Goal: Check status: Check status

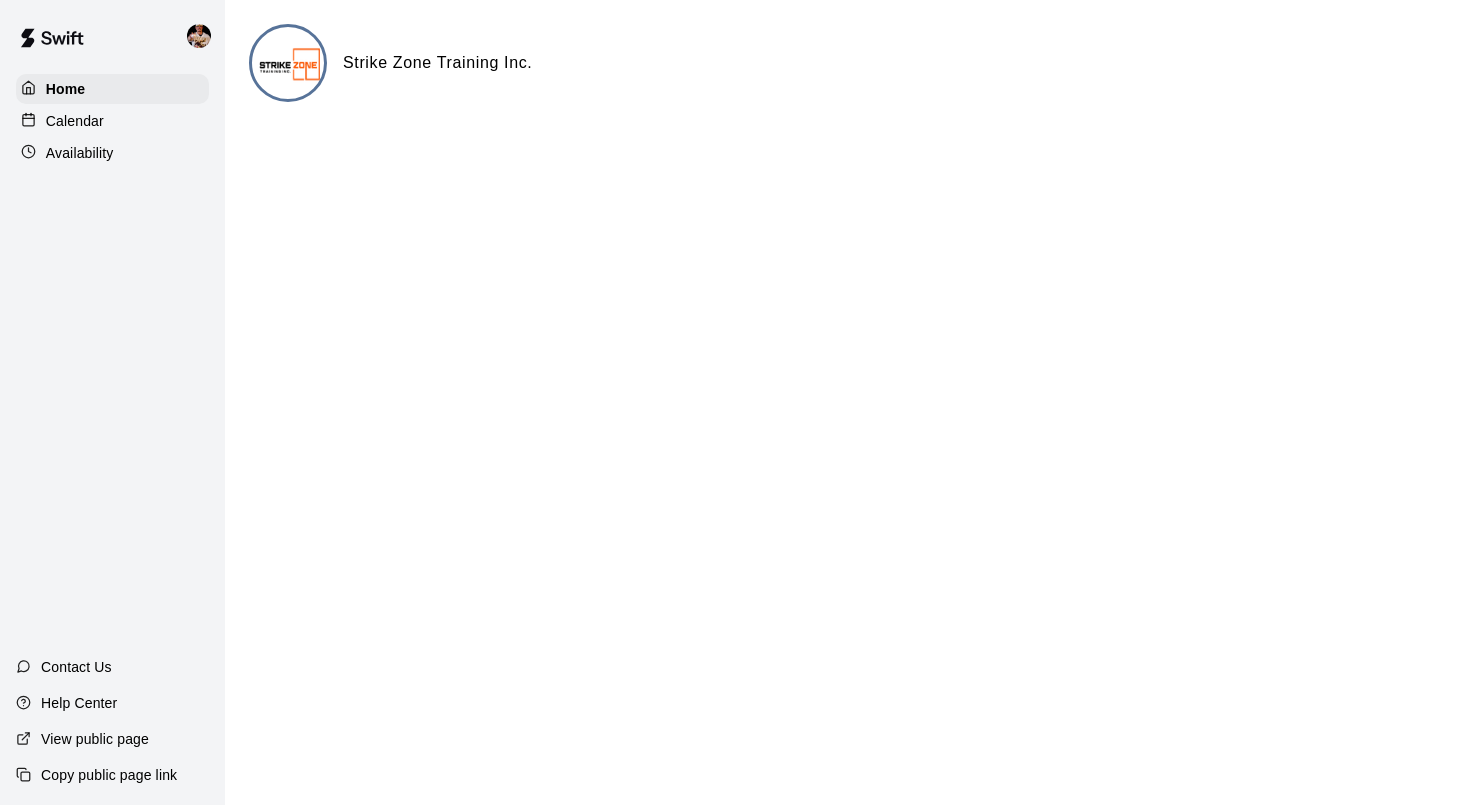
click at [123, 120] on div "Calendar" at bounding box center [112, 121] width 193 height 30
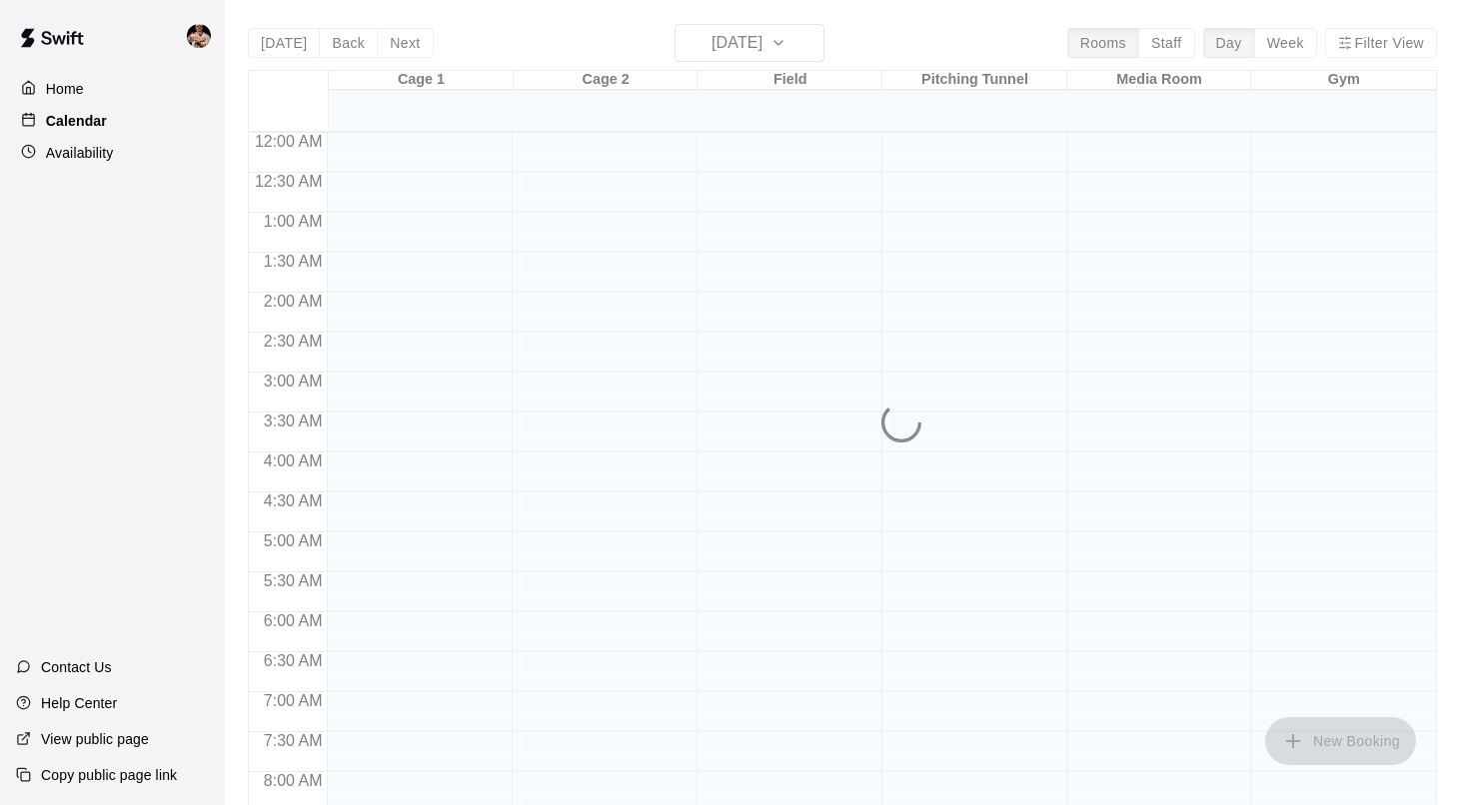
scroll to position [1115, 0]
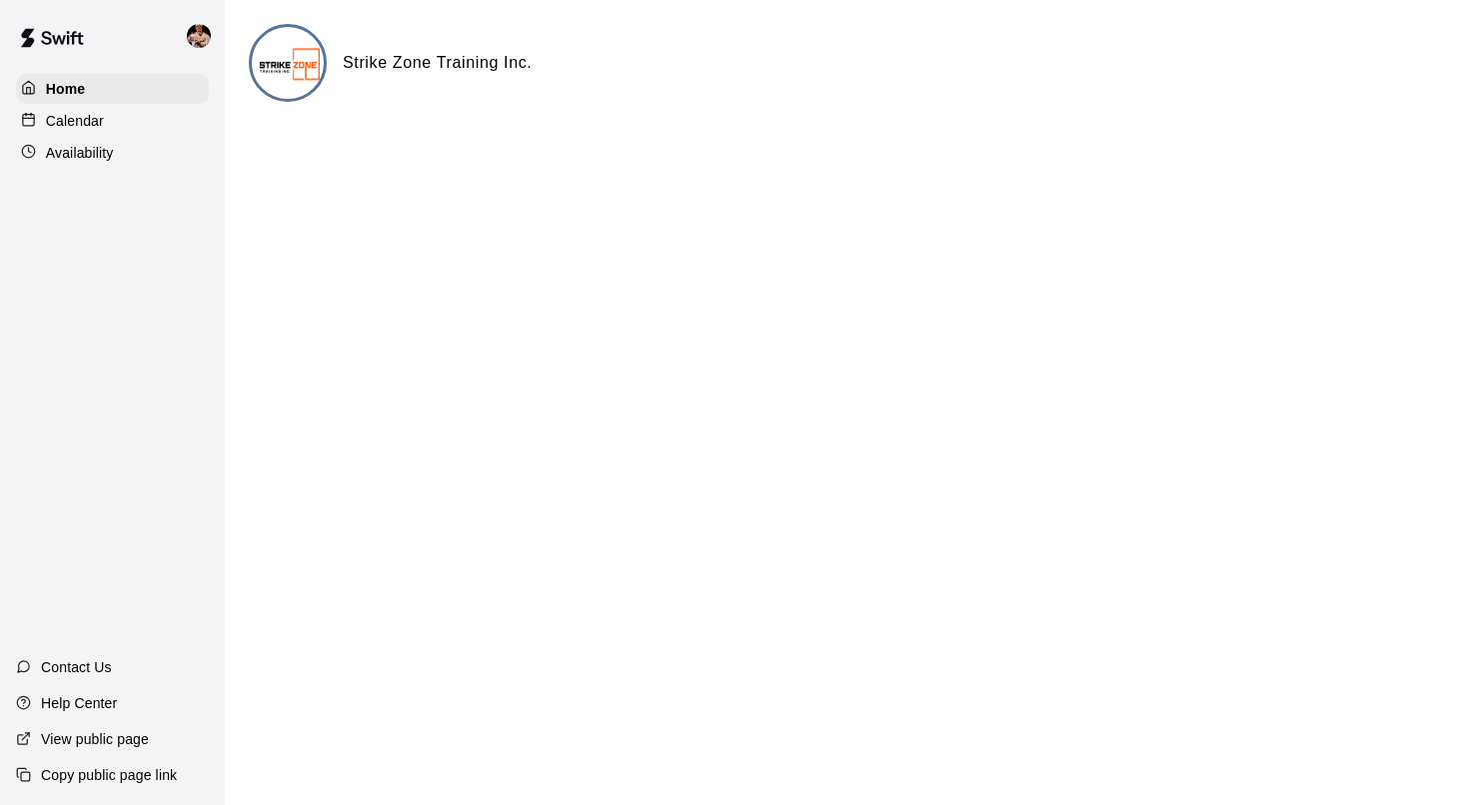
click at [100, 121] on p "Calendar" at bounding box center [75, 121] width 58 height 20
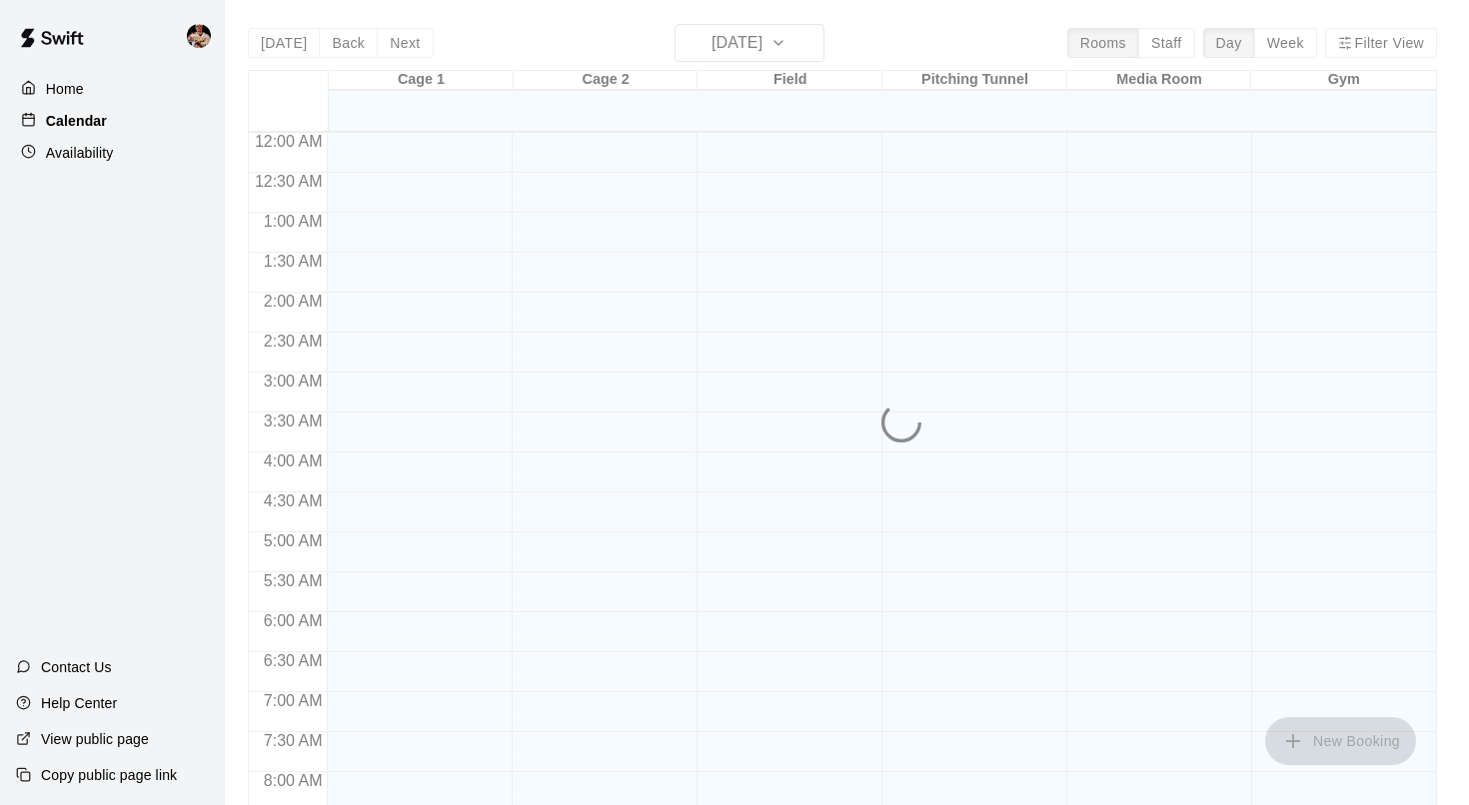
scroll to position [1116, 0]
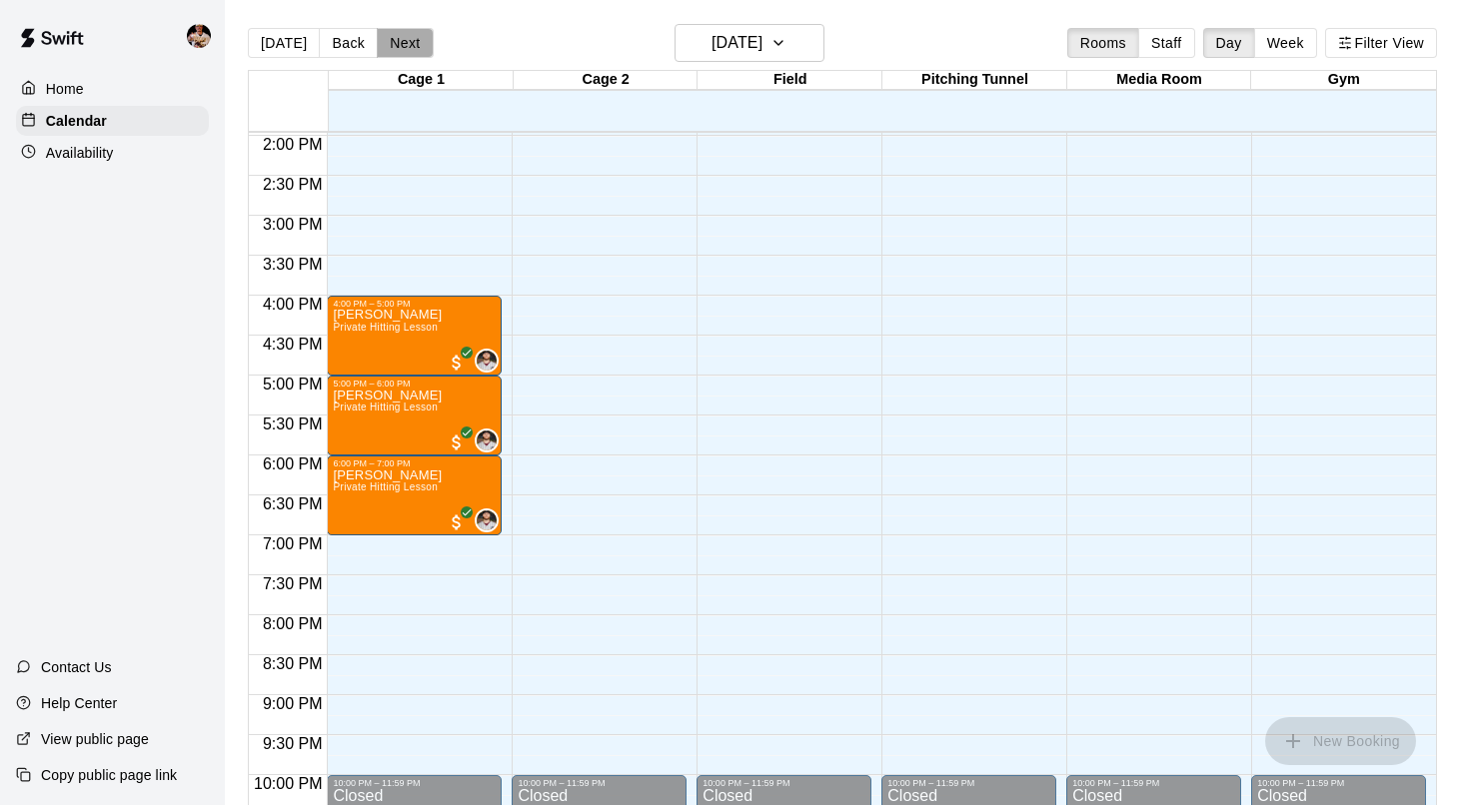
click at [406, 44] on button "Next" at bounding box center [405, 43] width 56 height 30
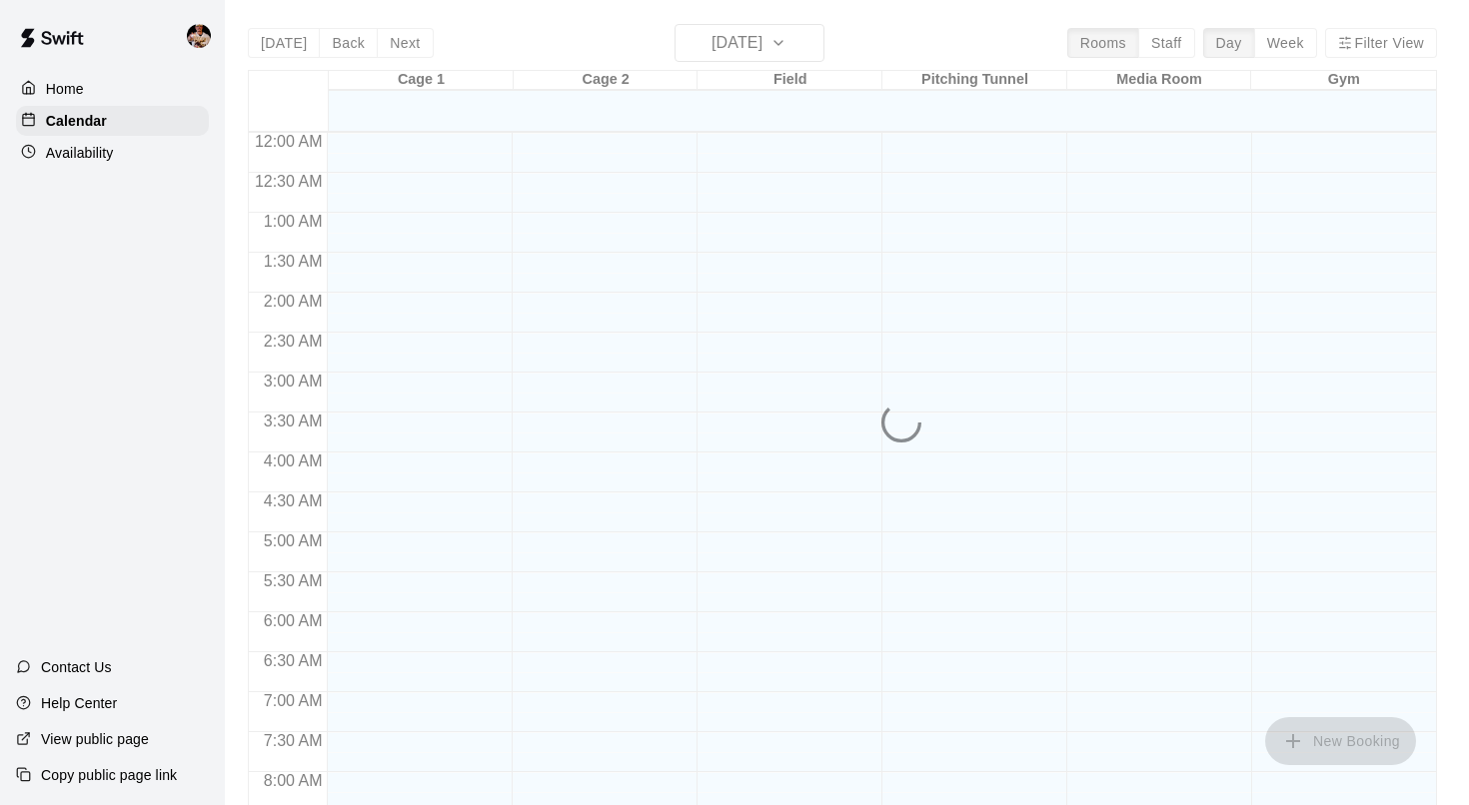
scroll to position [1140, 0]
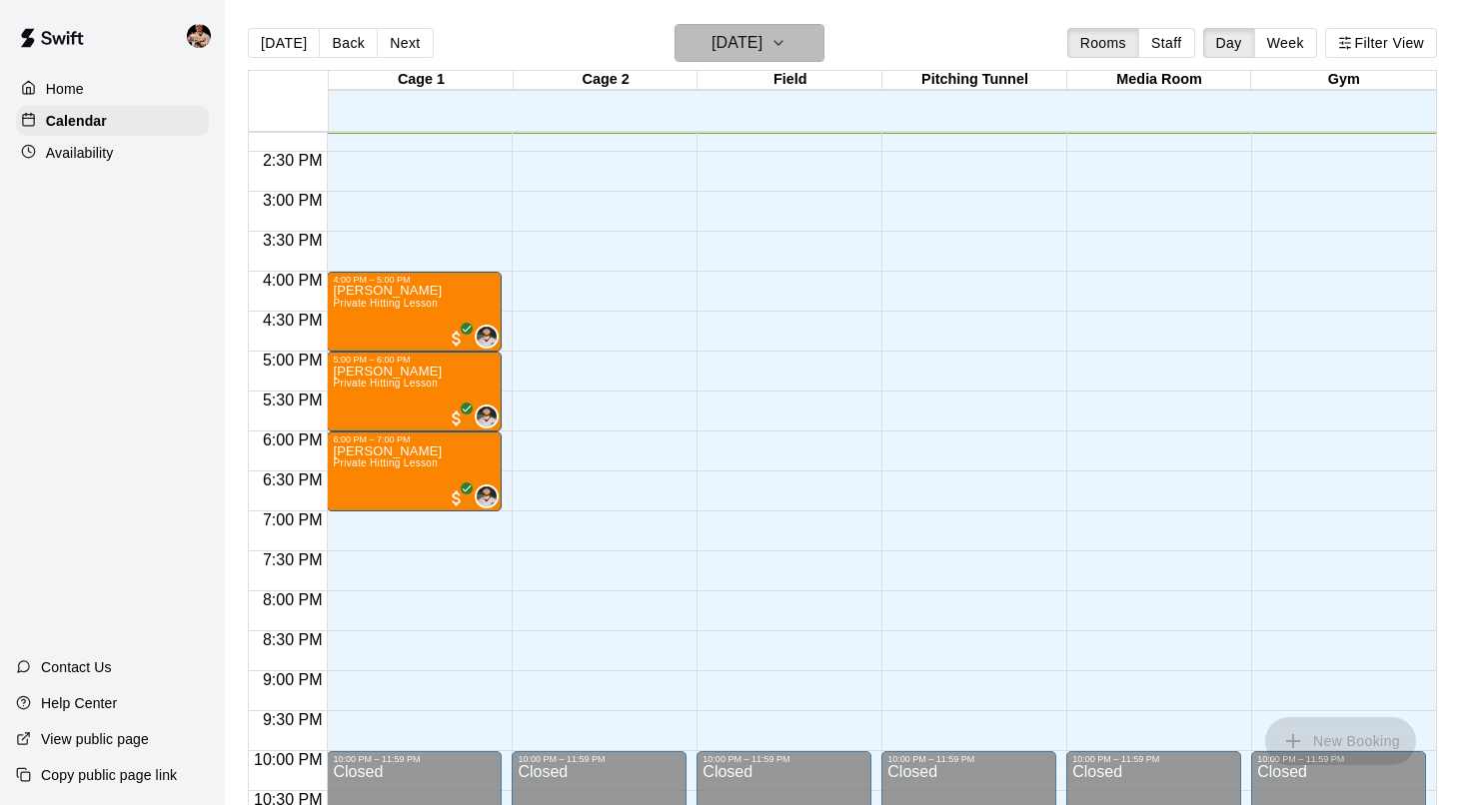
click at [739, 47] on h6 "[DATE]" at bounding box center [736, 43] width 51 height 28
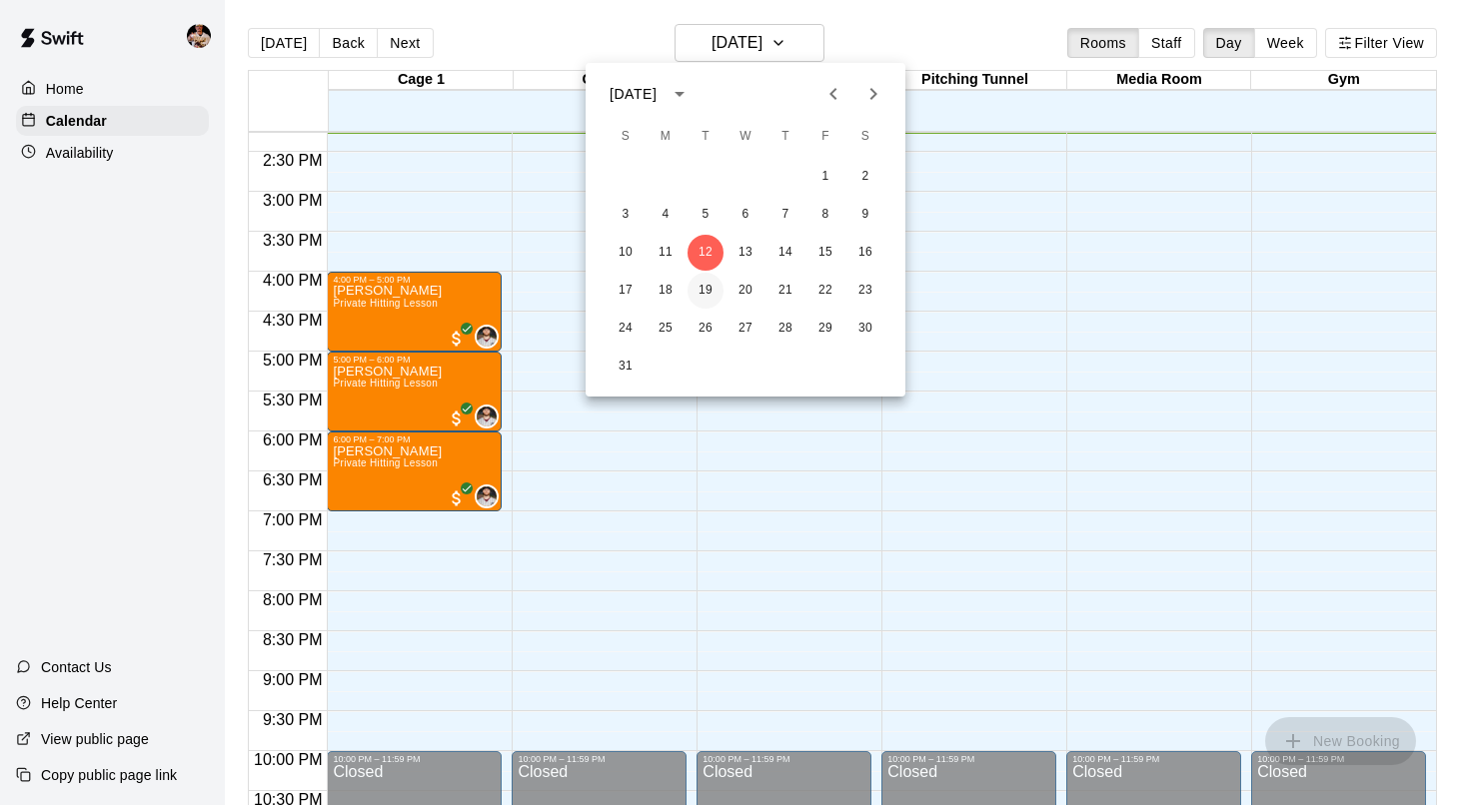
click at [712, 293] on button "19" at bounding box center [705, 291] width 36 height 36
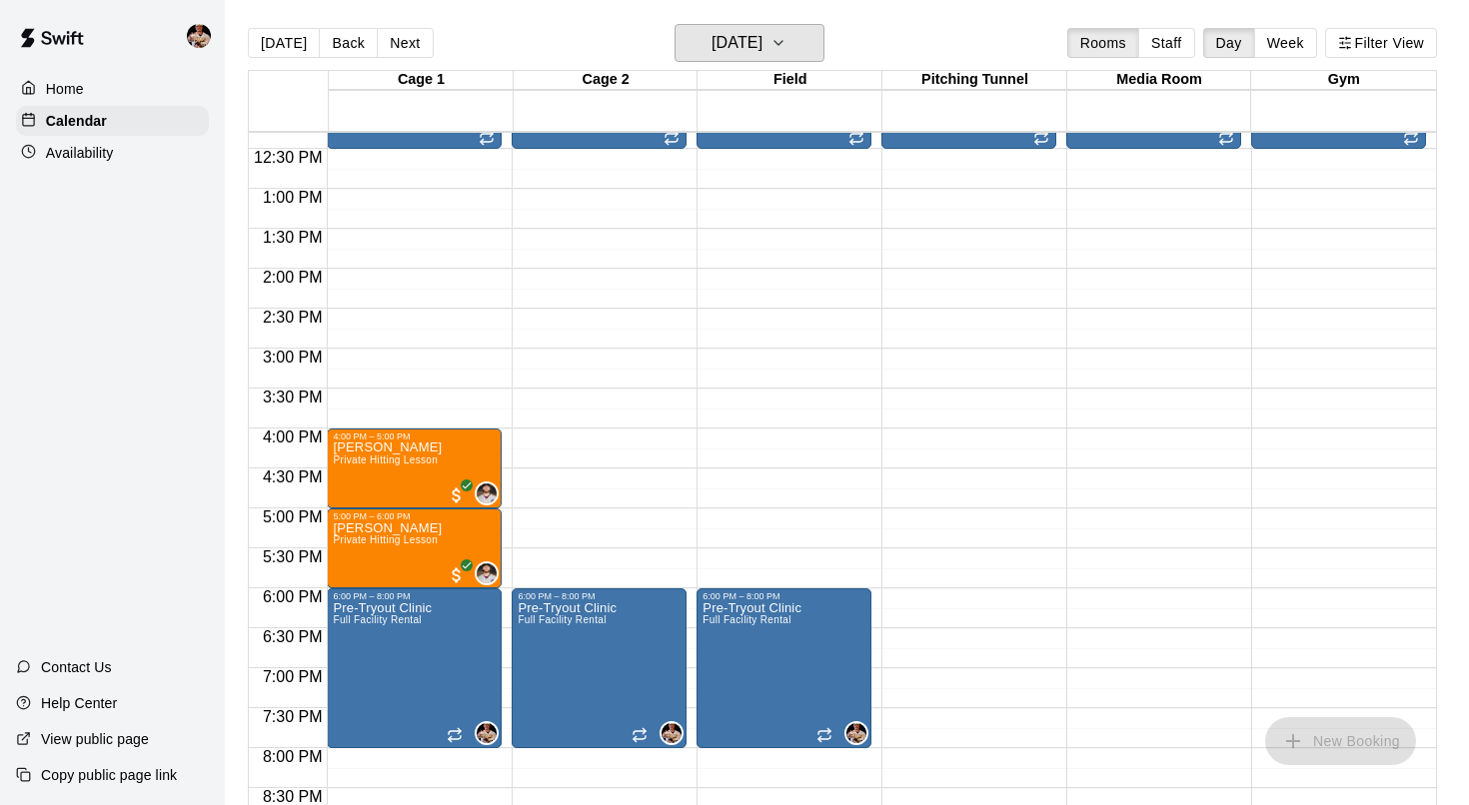
scroll to position [991, 0]
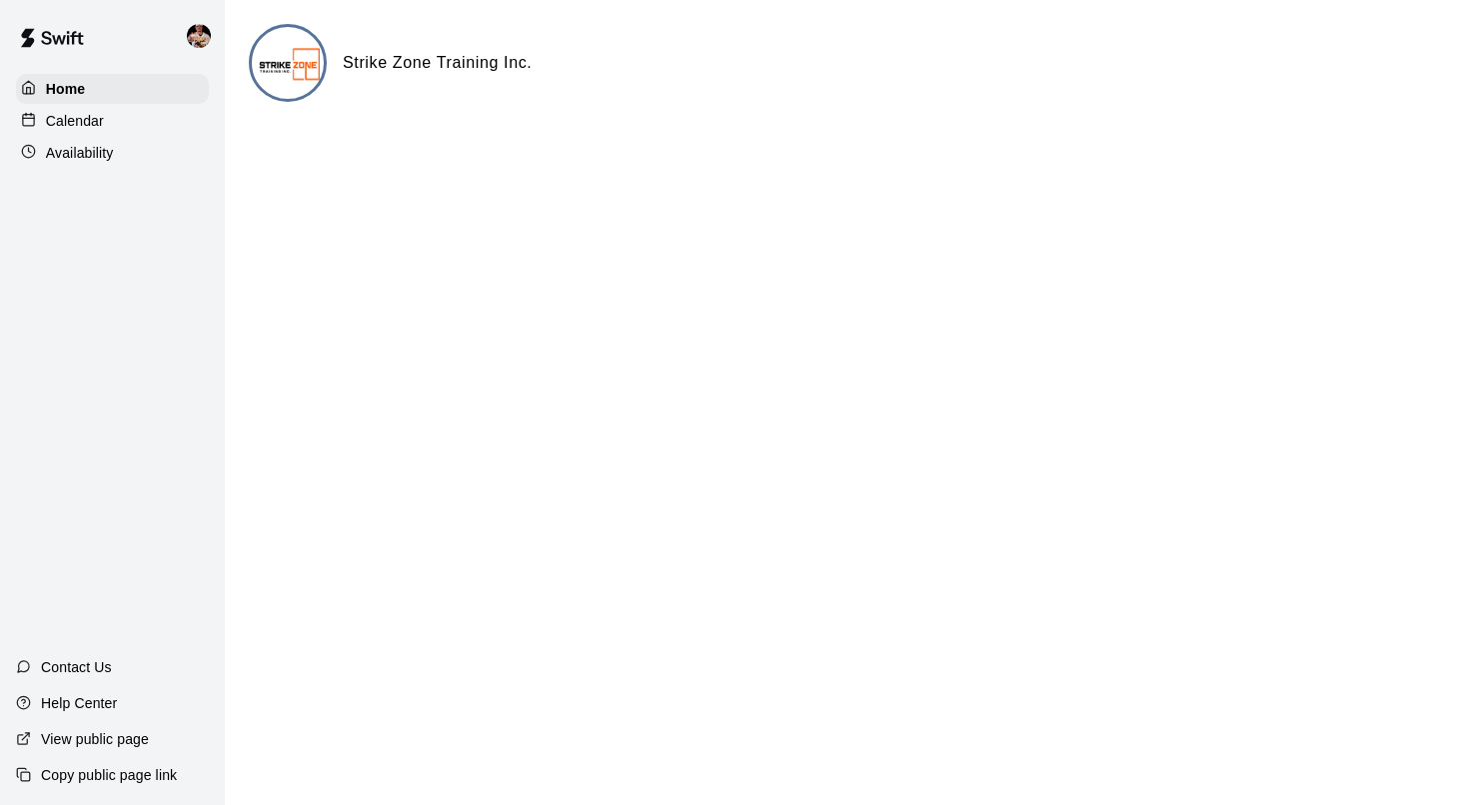
click at [117, 114] on div "Calendar" at bounding box center [112, 121] width 193 height 30
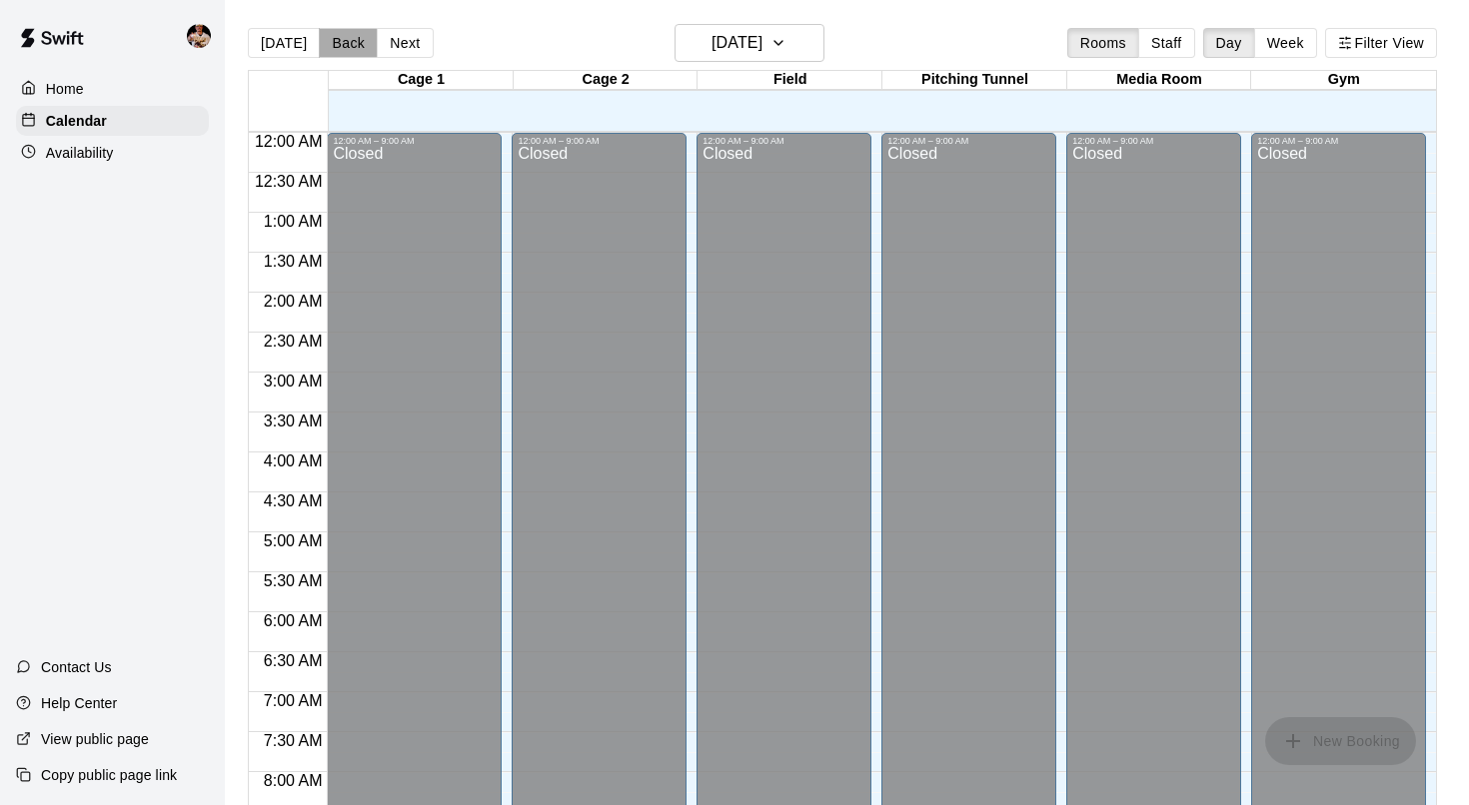
click at [364, 32] on button "Back" at bounding box center [348, 43] width 59 height 30
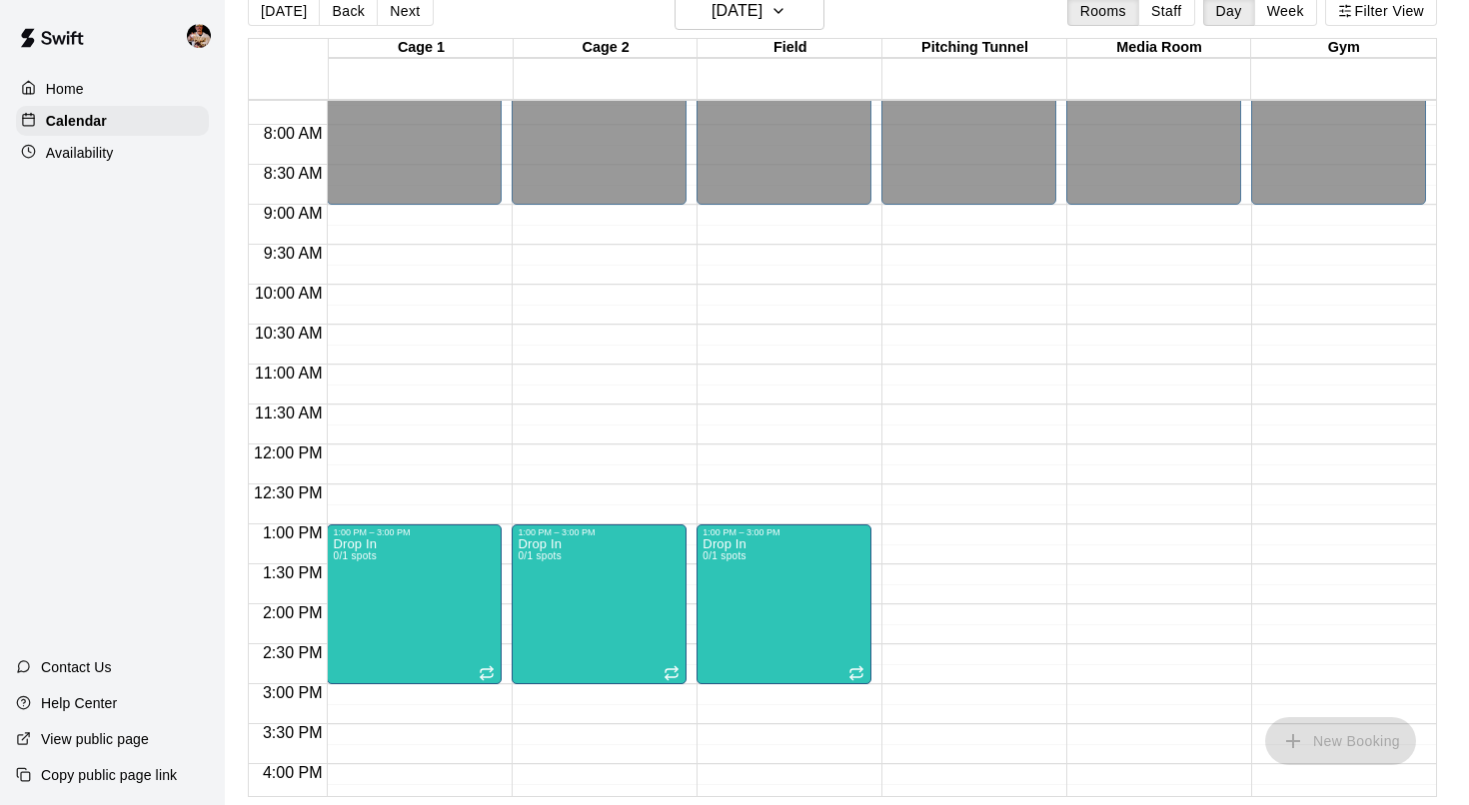
scroll to position [619, 0]
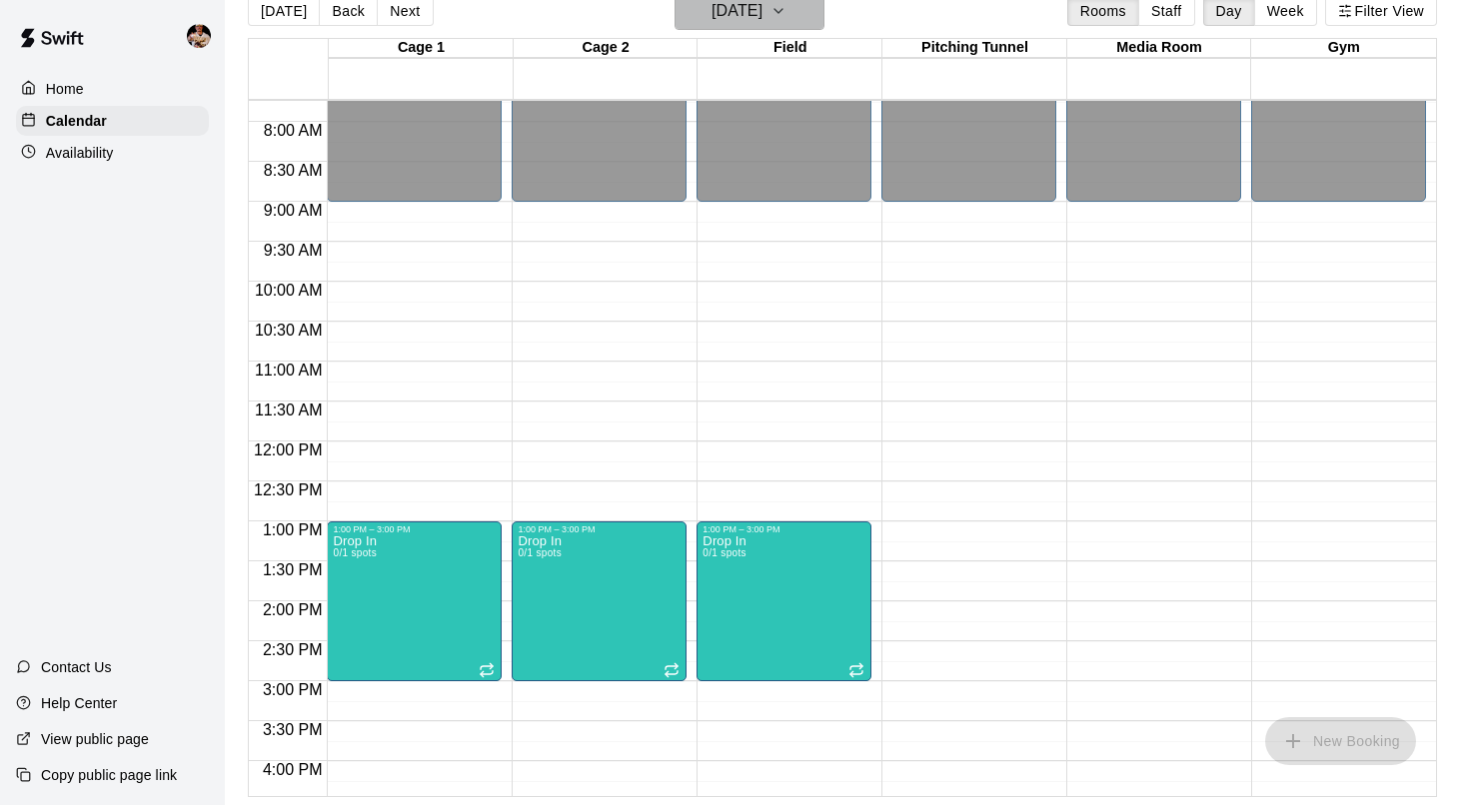
click at [762, 4] on h6 "Monday Aug 11" at bounding box center [736, 11] width 51 height 28
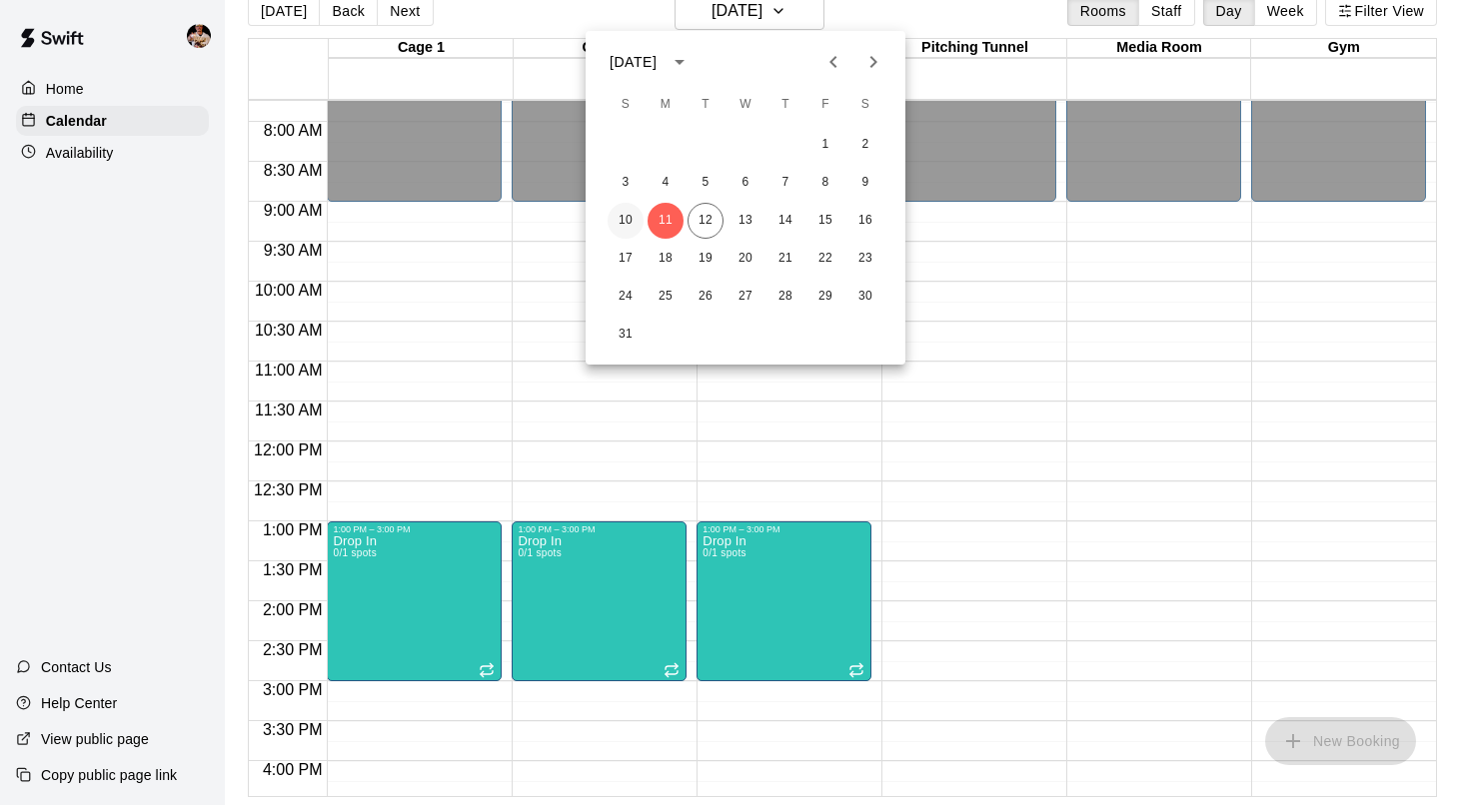
click at [630, 225] on button "10" at bounding box center [626, 221] width 36 height 36
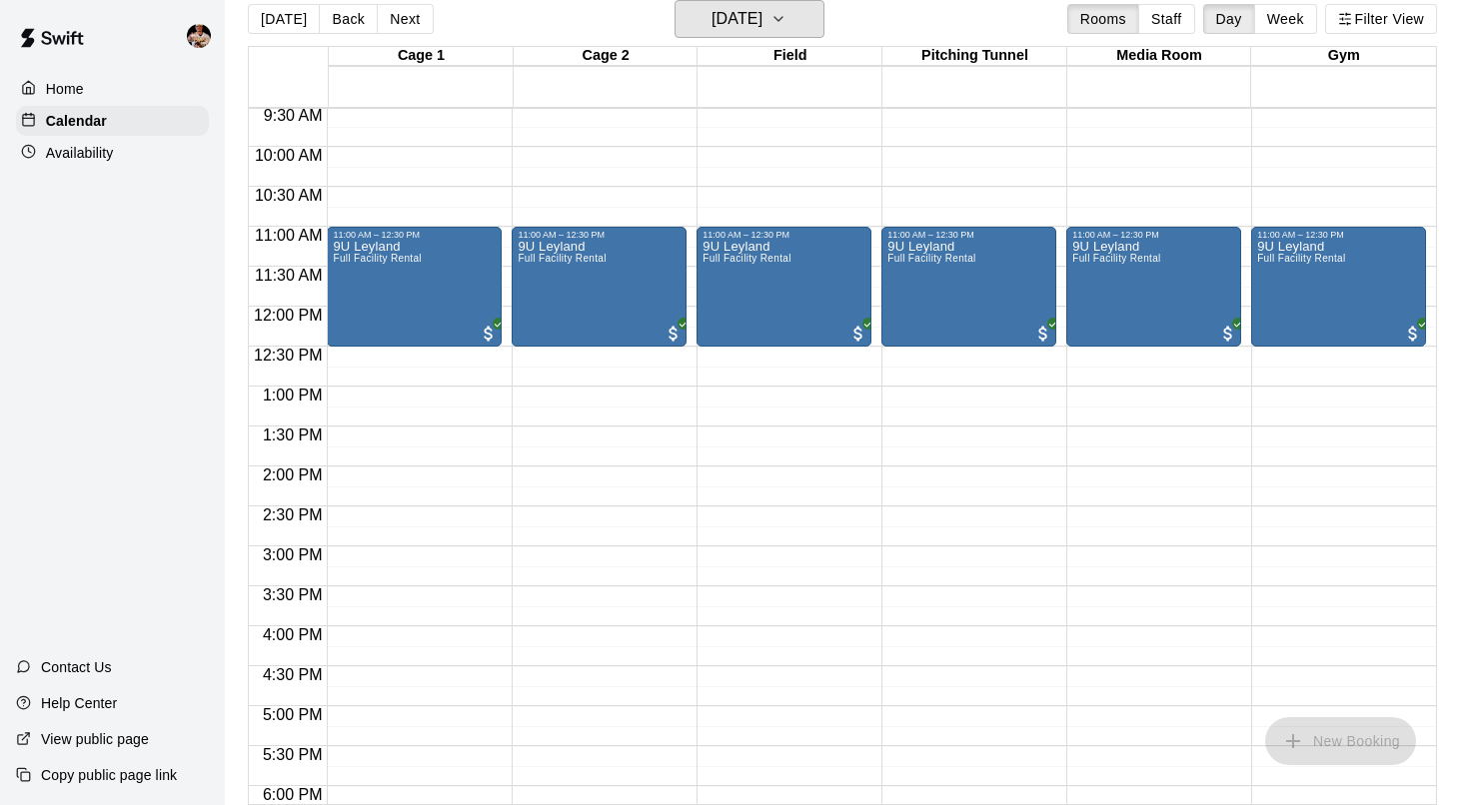
scroll to position [779, 0]
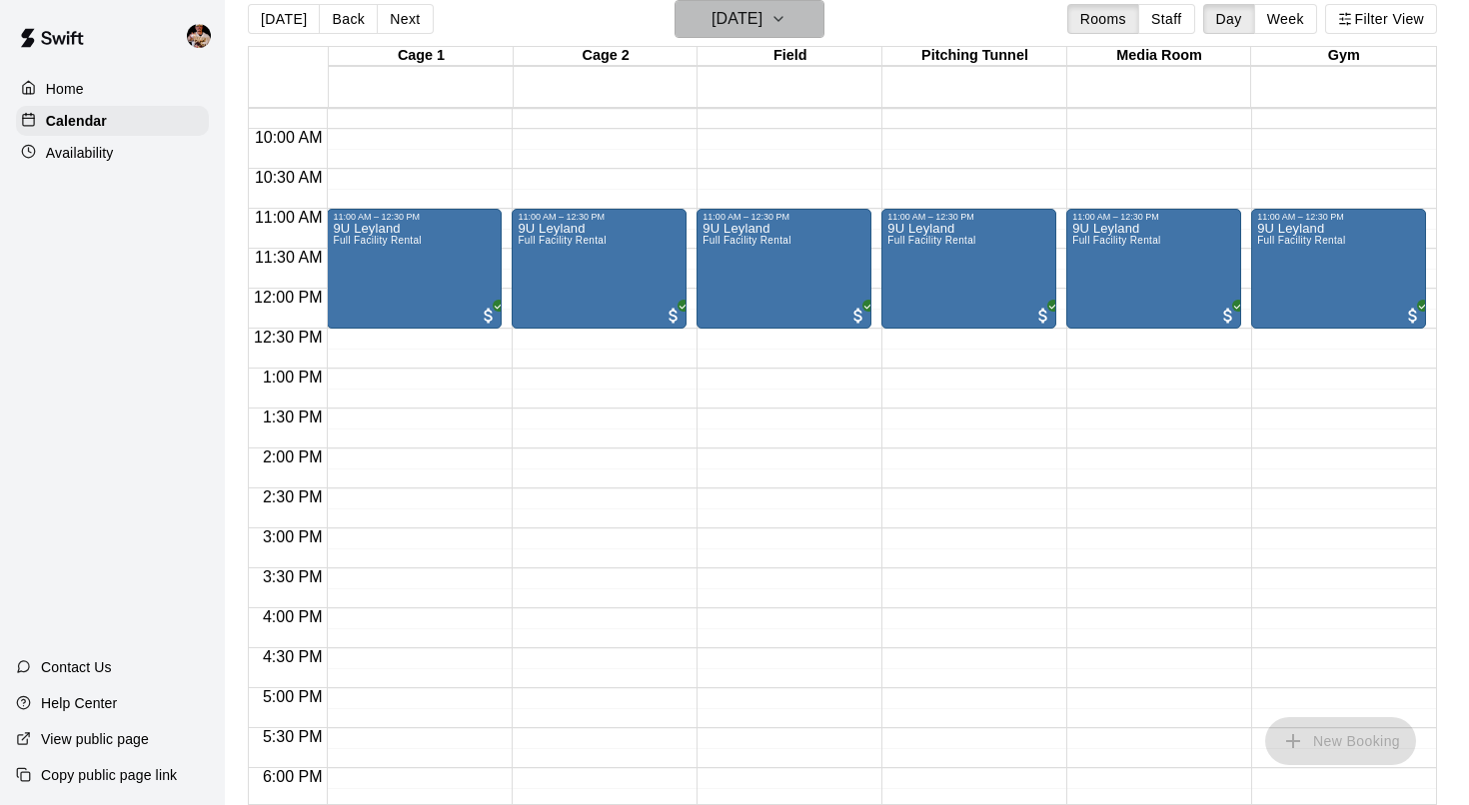
click at [786, 23] on icon "button" at bounding box center [778, 19] width 16 height 24
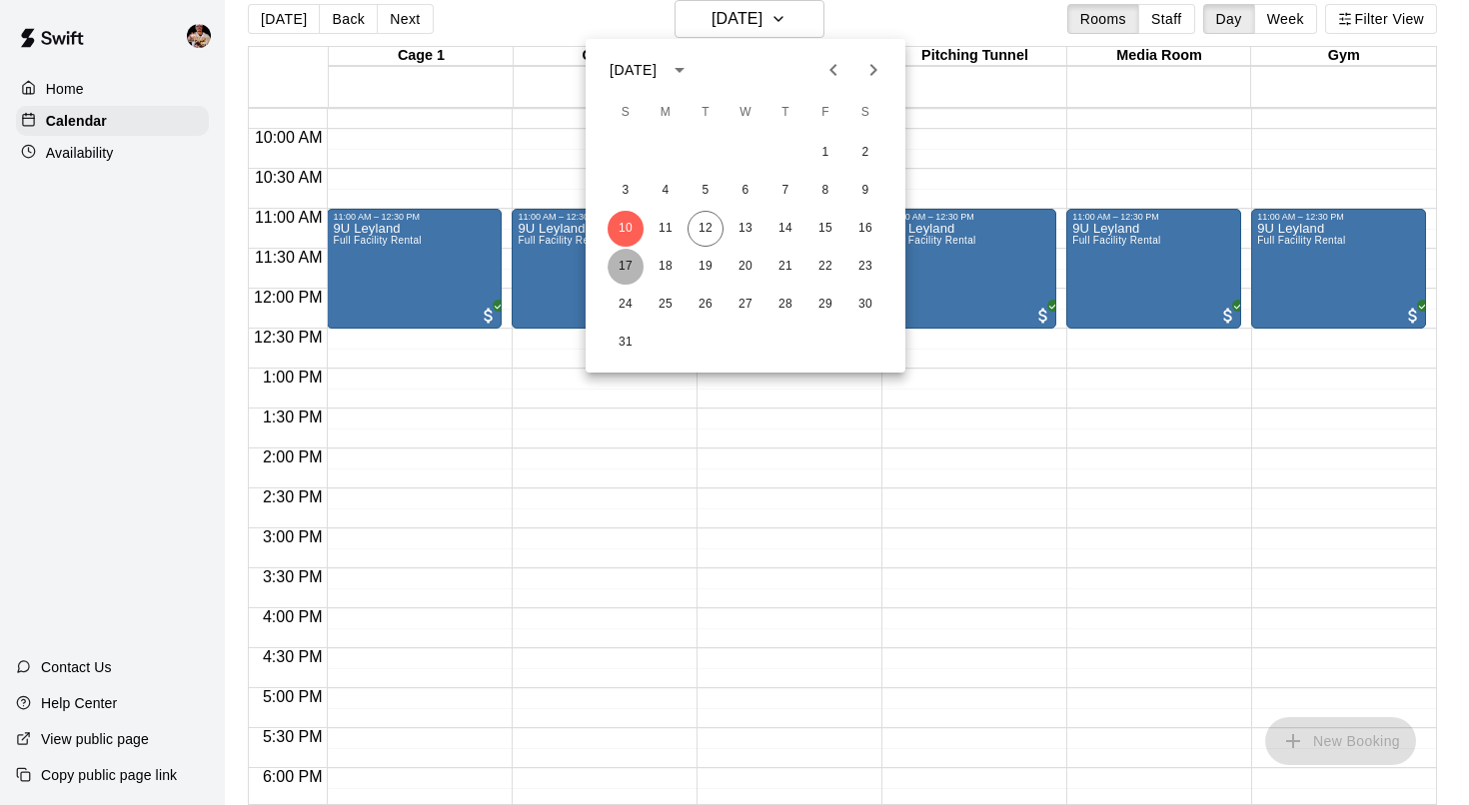
click at [616, 260] on button "17" at bounding box center [626, 267] width 36 height 36
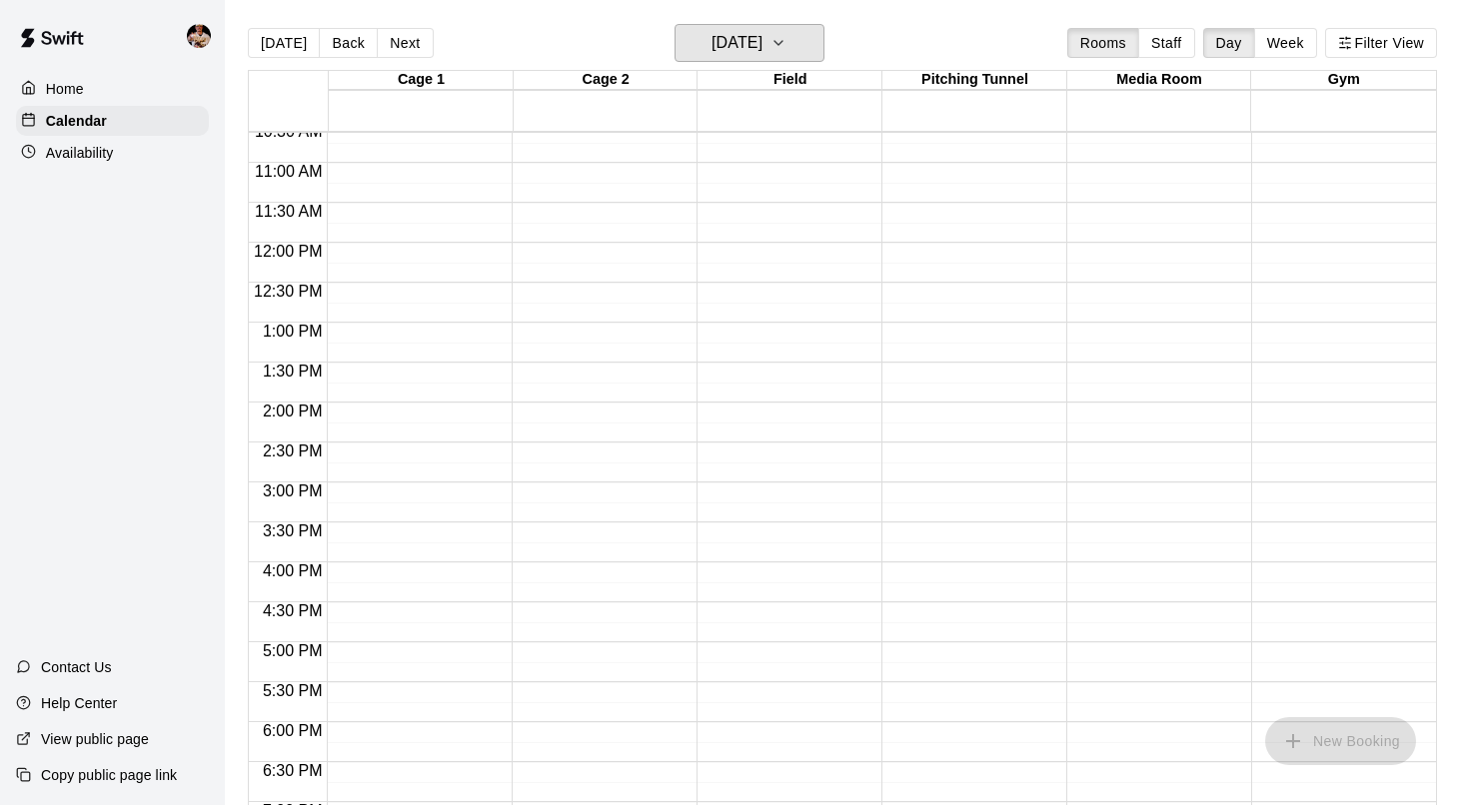
scroll to position [847, 0]
click at [741, 57] on button "Sunday Aug 17" at bounding box center [749, 43] width 150 height 38
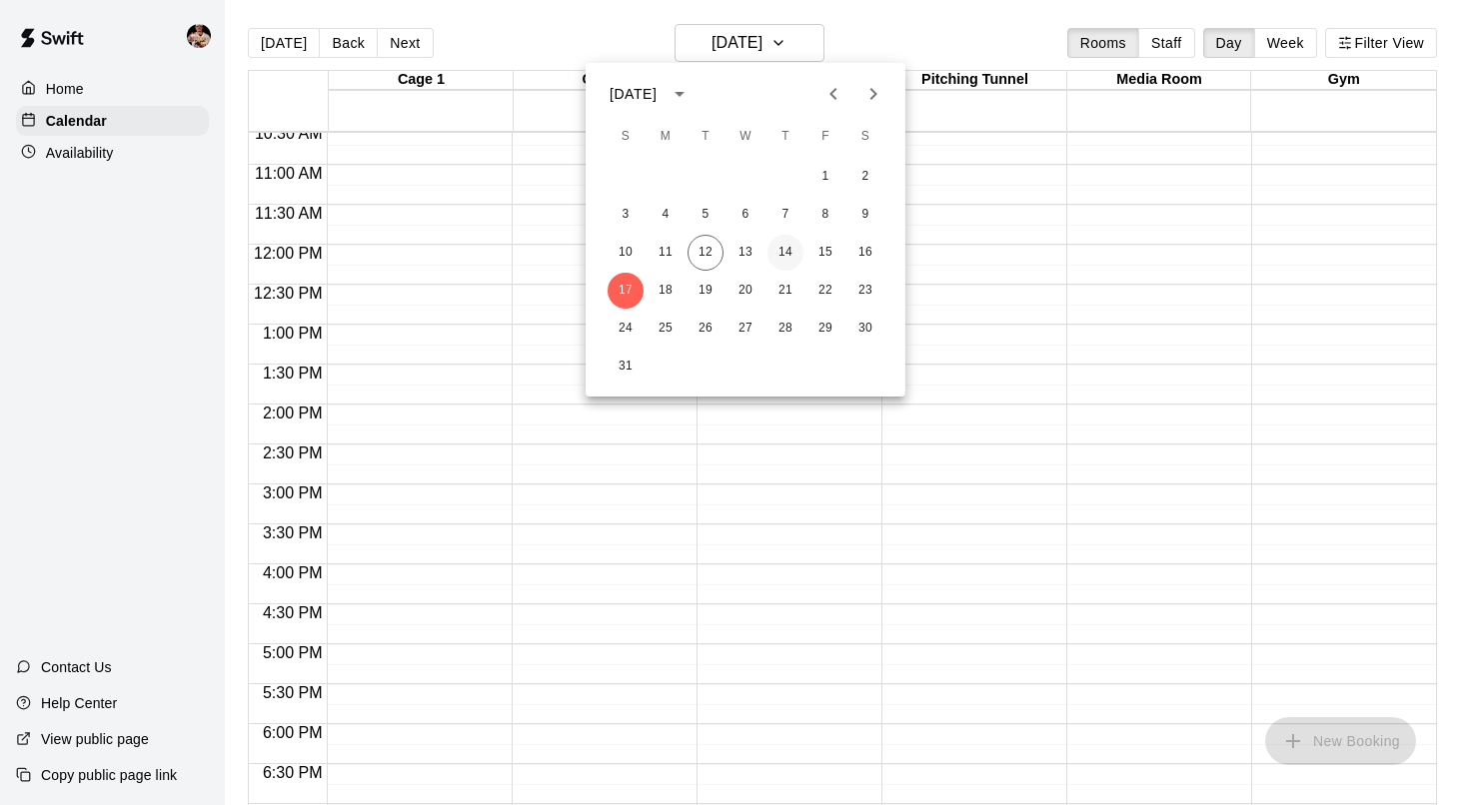
click at [787, 249] on button "14" at bounding box center [785, 253] width 36 height 36
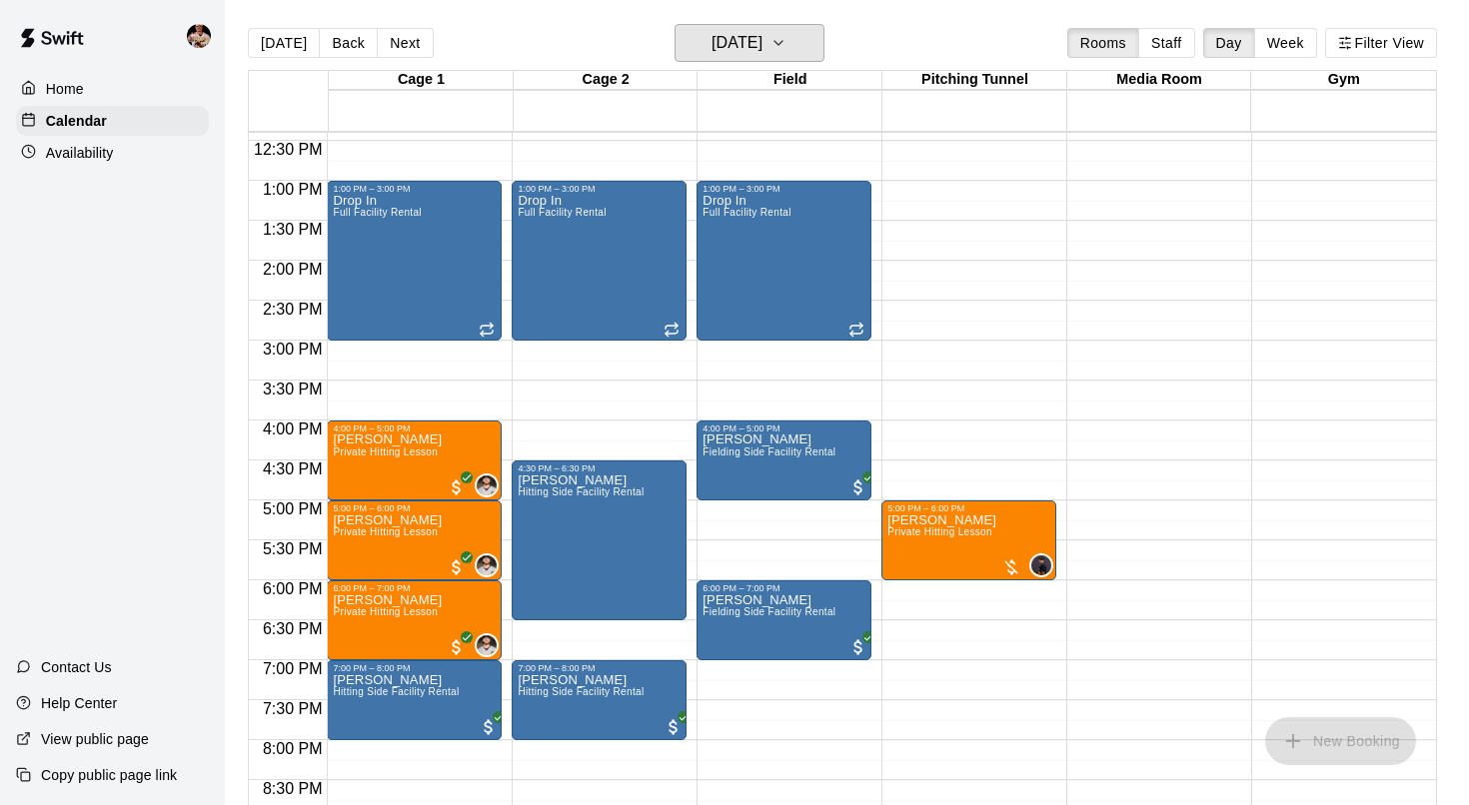
scroll to position [972, 0]
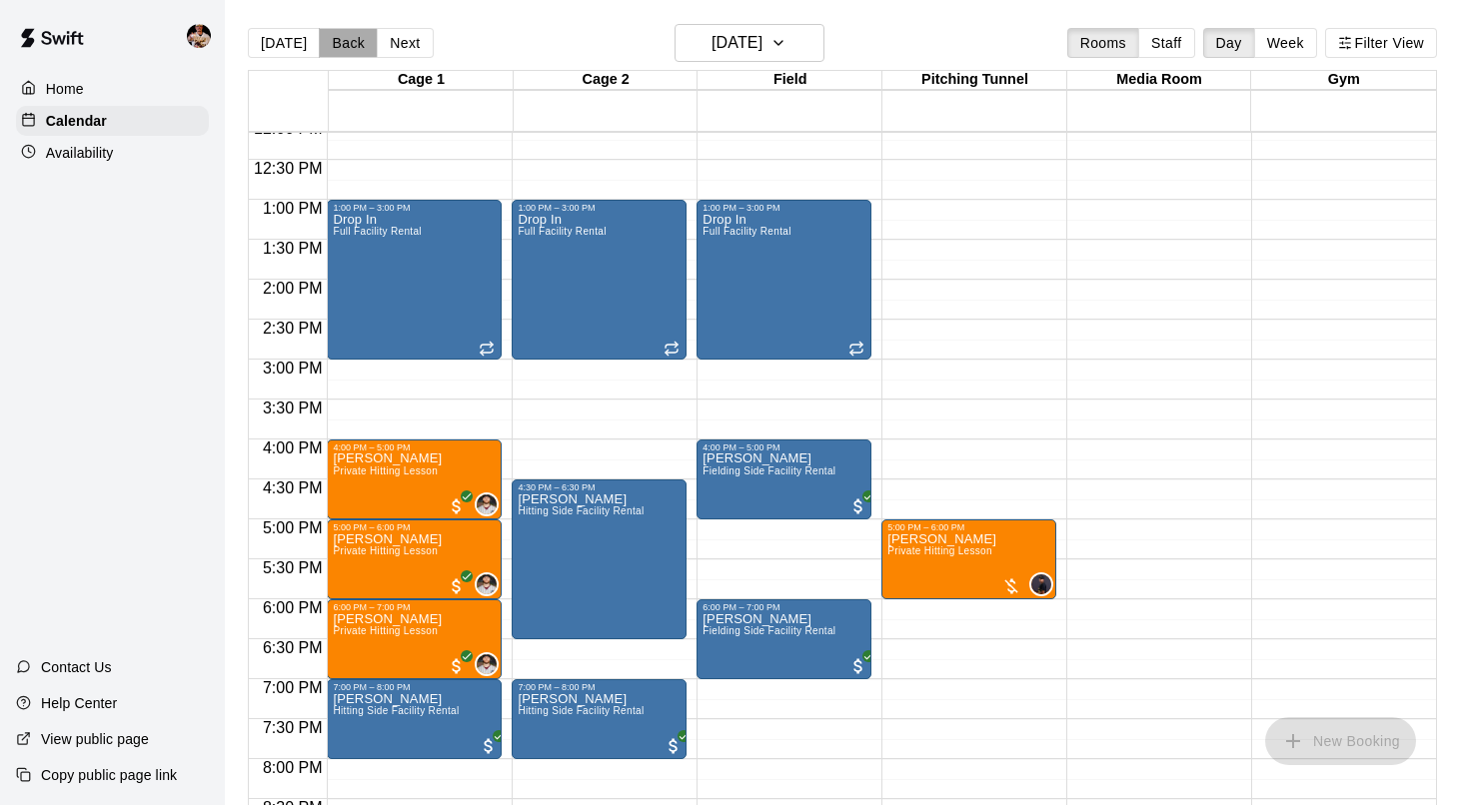
click at [361, 51] on button "Back" at bounding box center [348, 43] width 59 height 30
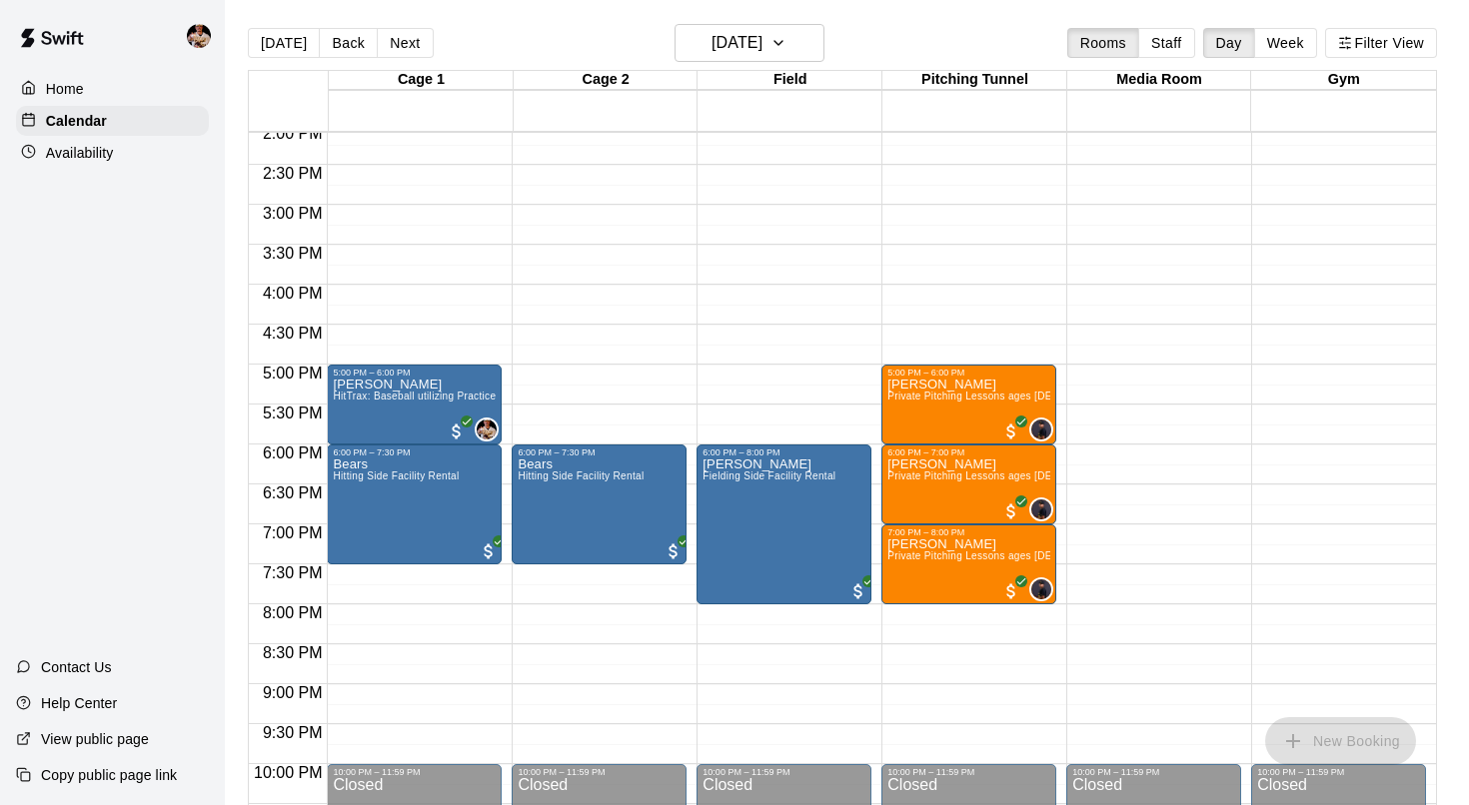
scroll to position [1129, 0]
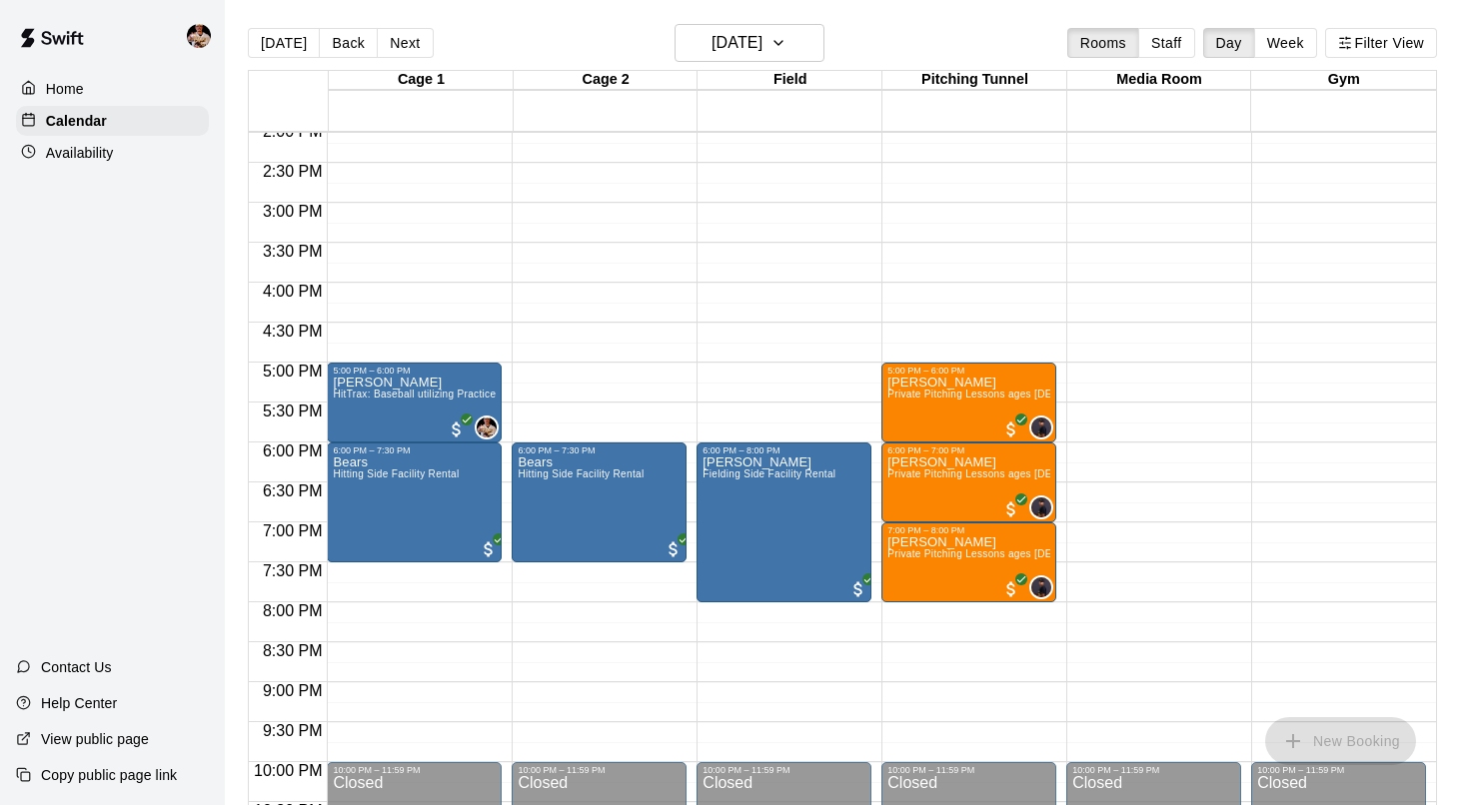
click at [387, 59] on div "Today Back Next Wednesday Aug 13 Rooms Staff Day Week Filter View" at bounding box center [842, 47] width 1189 height 46
click at [391, 35] on button "Next" at bounding box center [405, 43] width 56 height 30
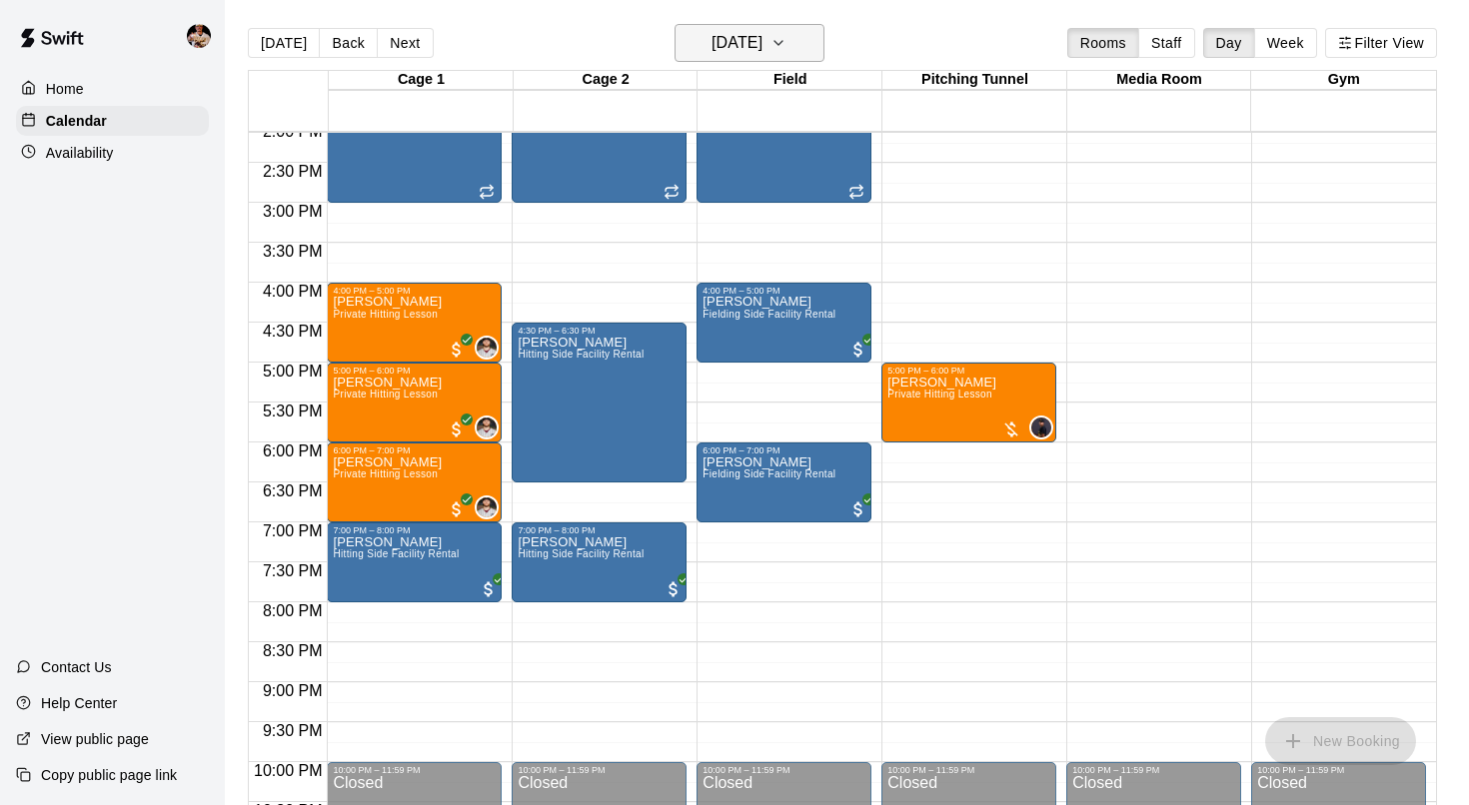
click at [762, 49] on h6 "Thursday Aug 14" at bounding box center [736, 43] width 51 height 28
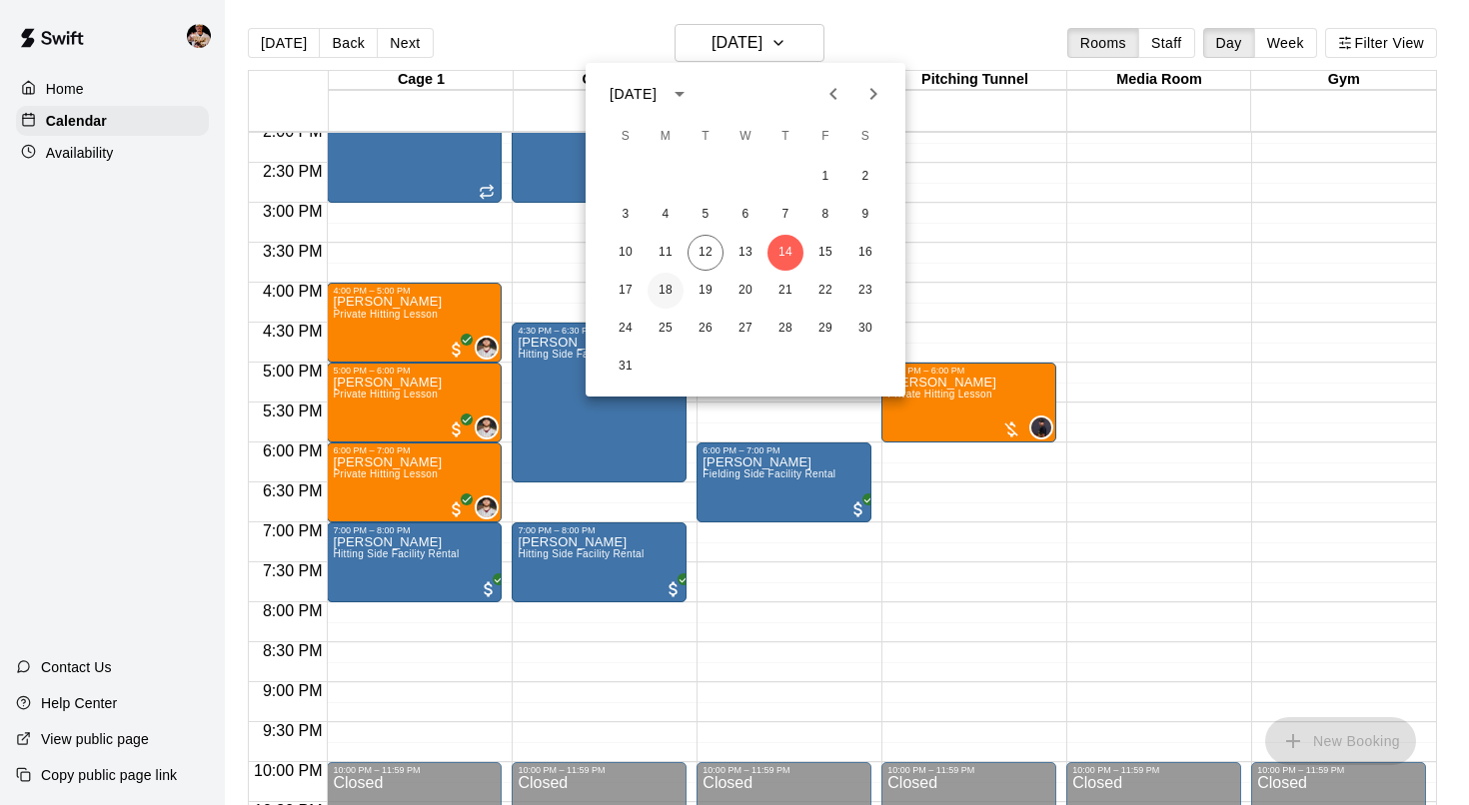
click at [670, 285] on button "18" at bounding box center [666, 291] width 36 height 36
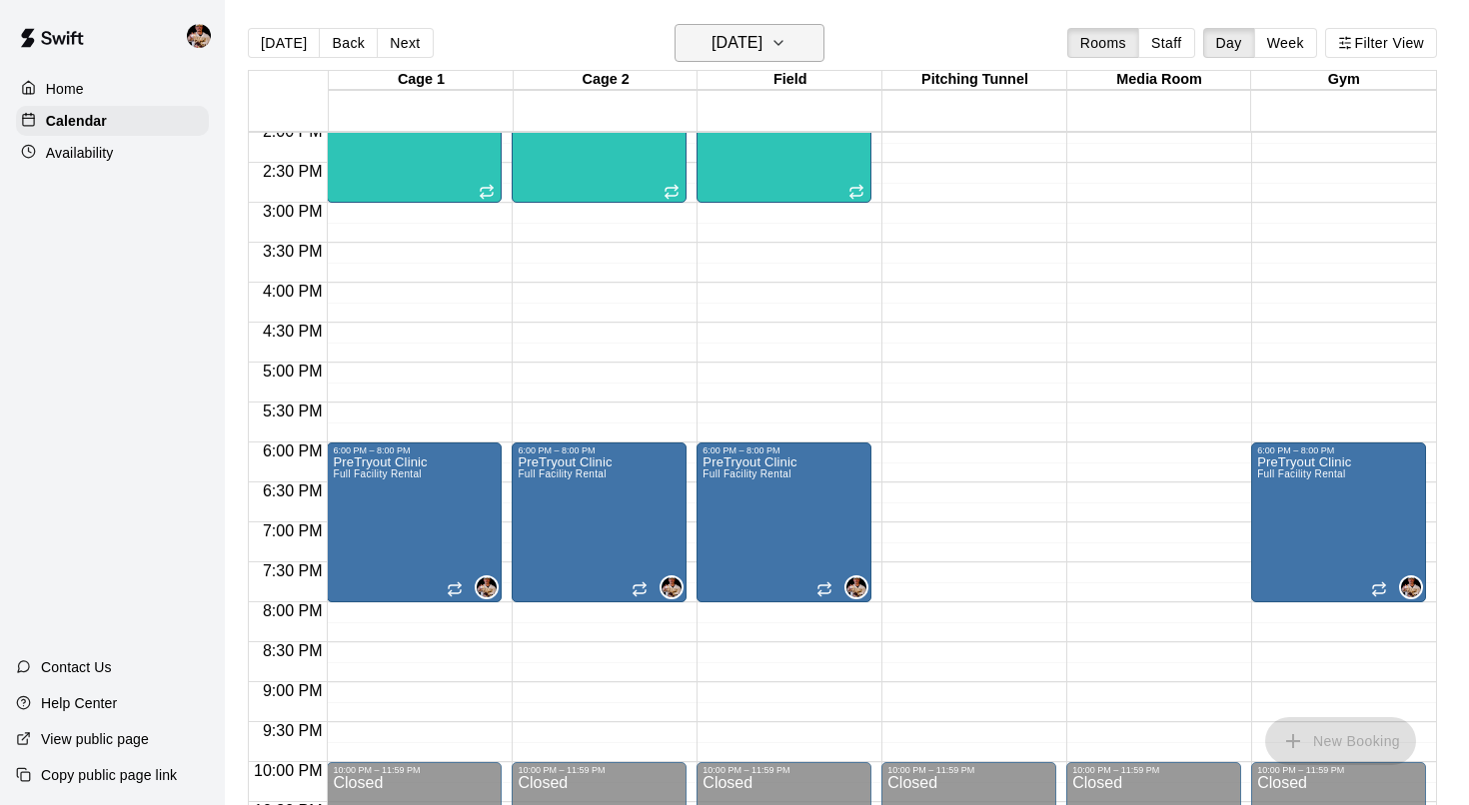
click at [752, 46] on h6 "Monday Aug 18" at bounding box center [736, 43] width 51 height 28
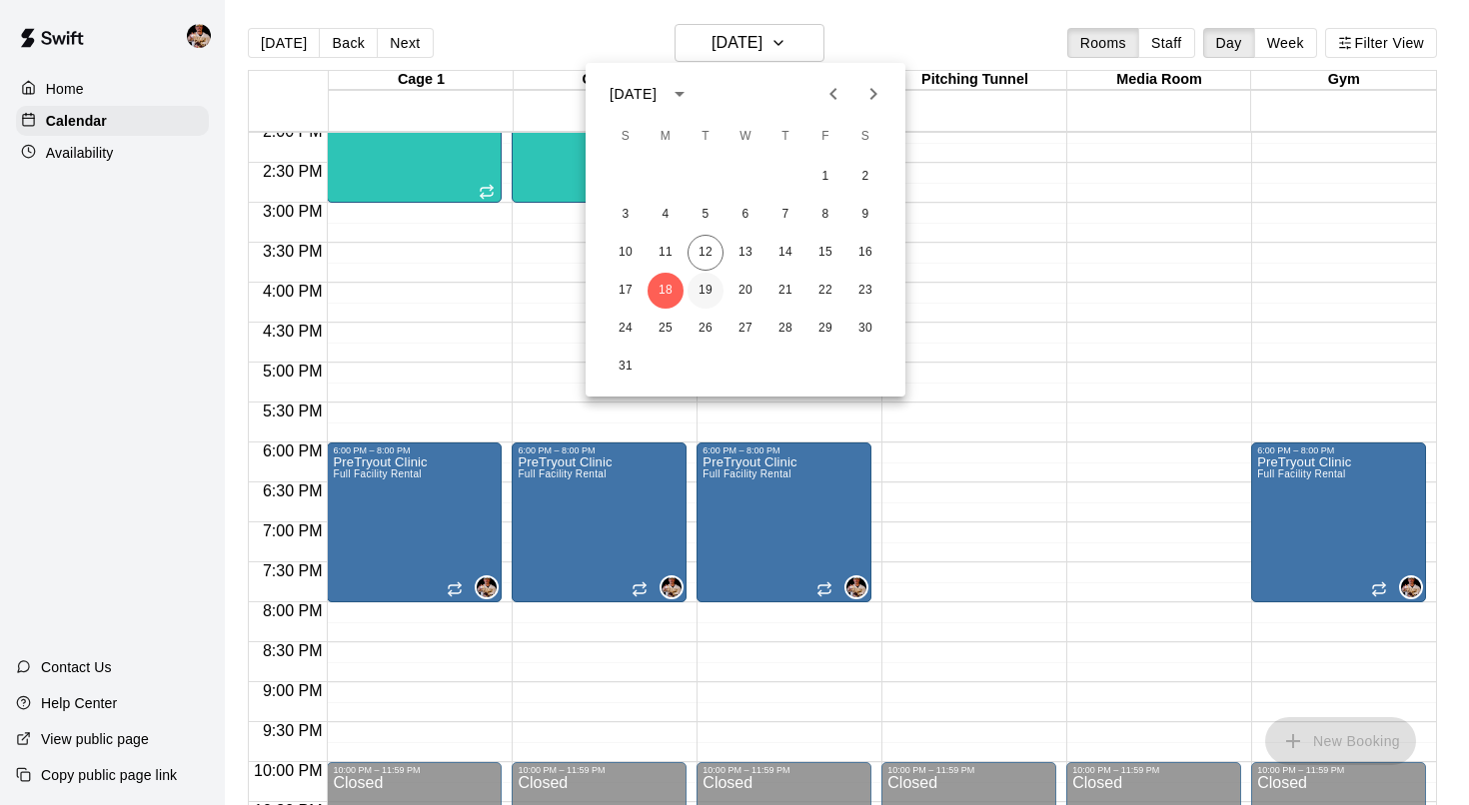
click at [707, 288] on button "19" at bounding box center [705, 291] width 36 height 36
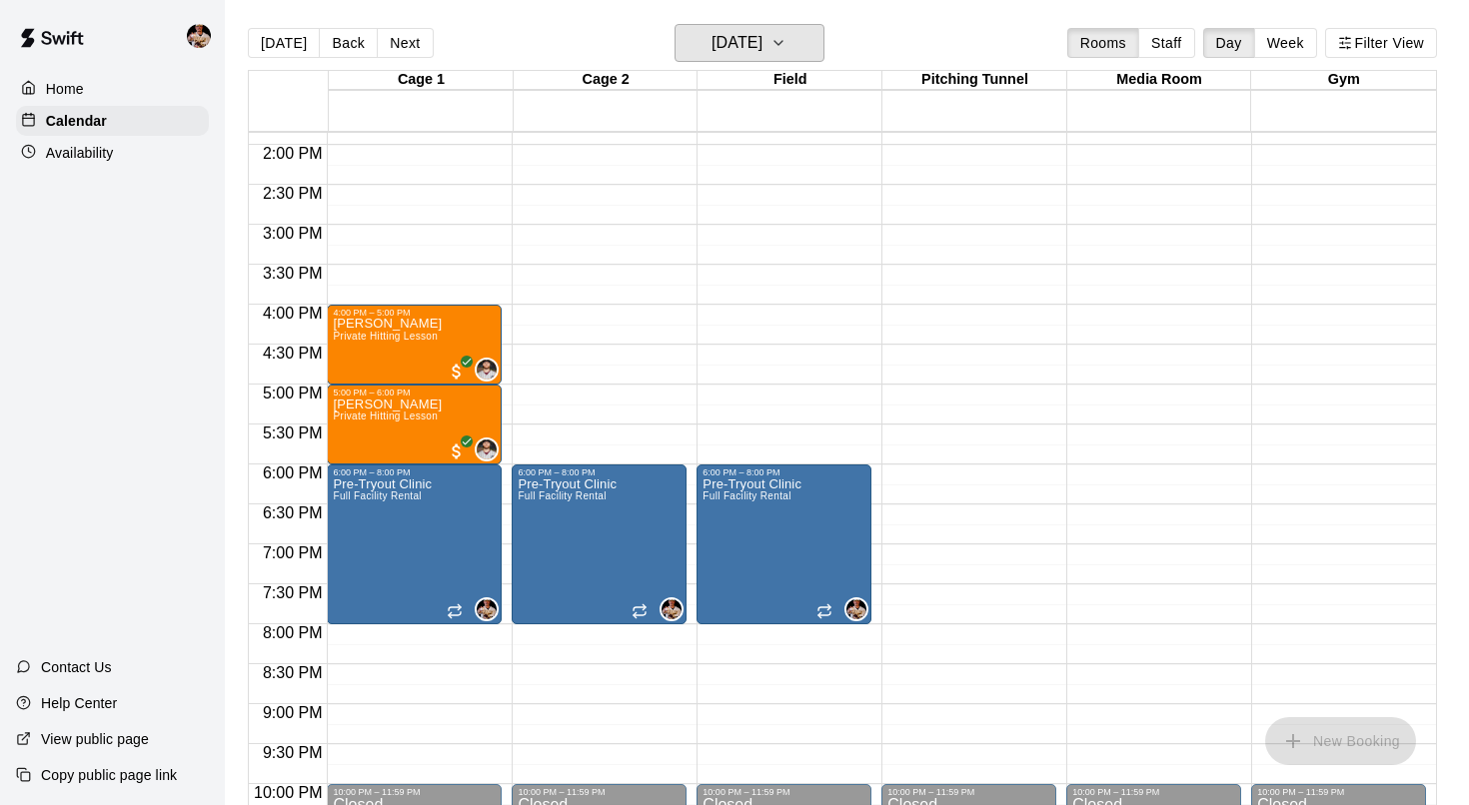
scroll to position [1163, 0]
